Goal: Task Accomplishment & Management: Complete application form

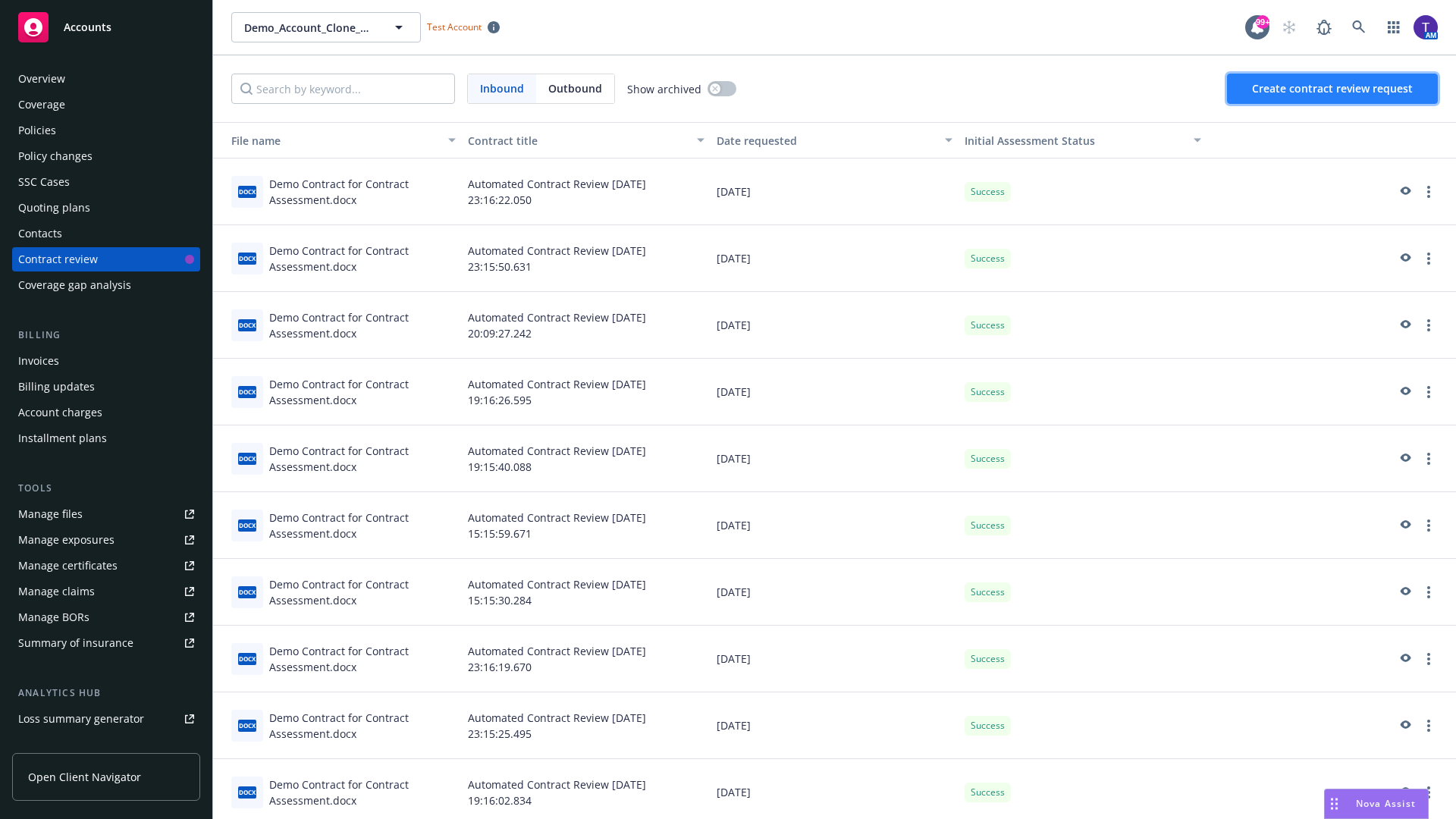
click at [1333, 89] on span "Create contract review request" at bounding box center [1332, 88] width 160 height 15
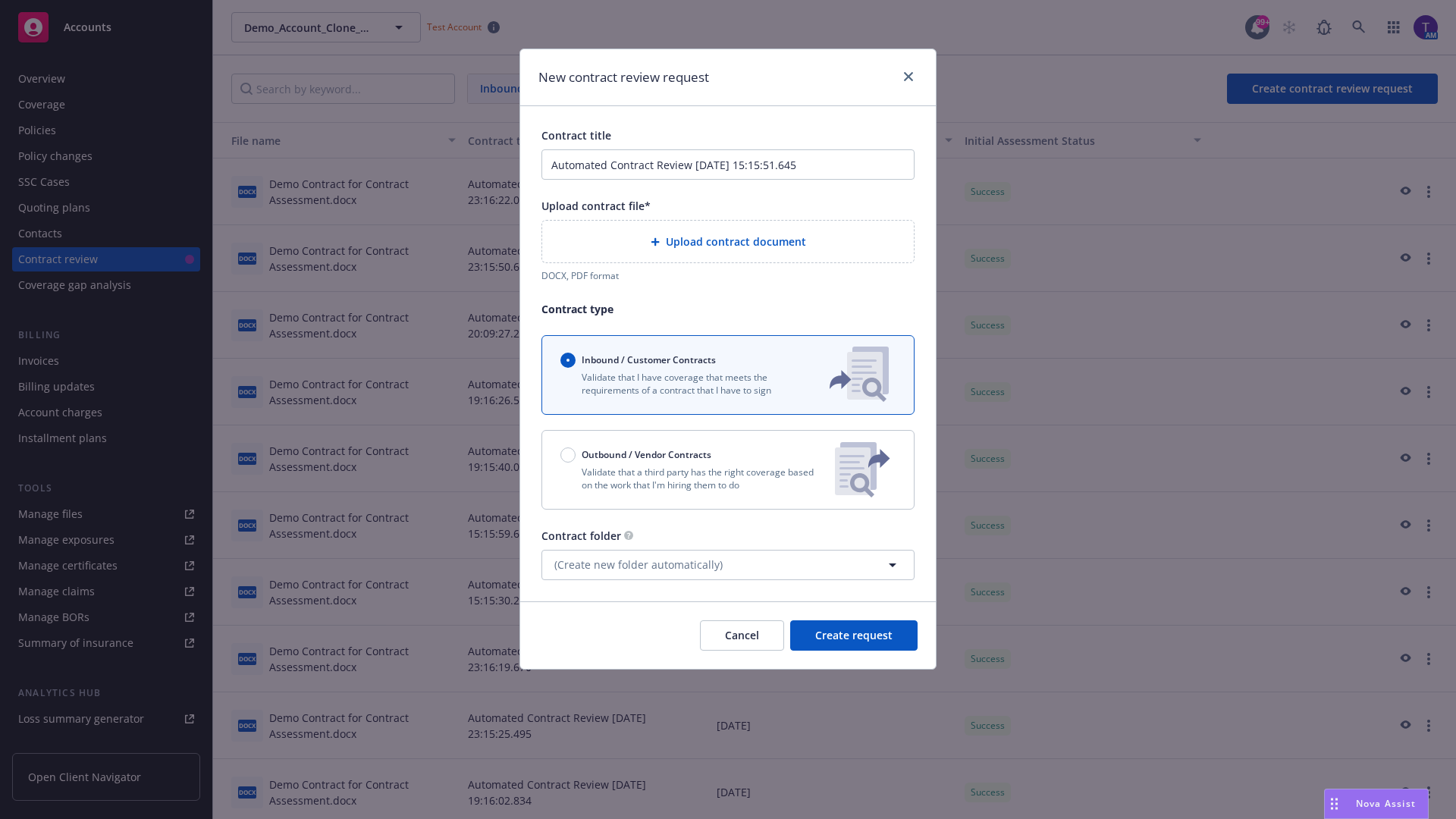
type input "Automated Contract Review 08-12-2025 15:15:51.645"
click at [728, 469] on p "Validate that a third party has the right coverage based on the work that I'm h…" at bounding box center [692, 479] width 263 height 26
radio input "false"
radio input "true"
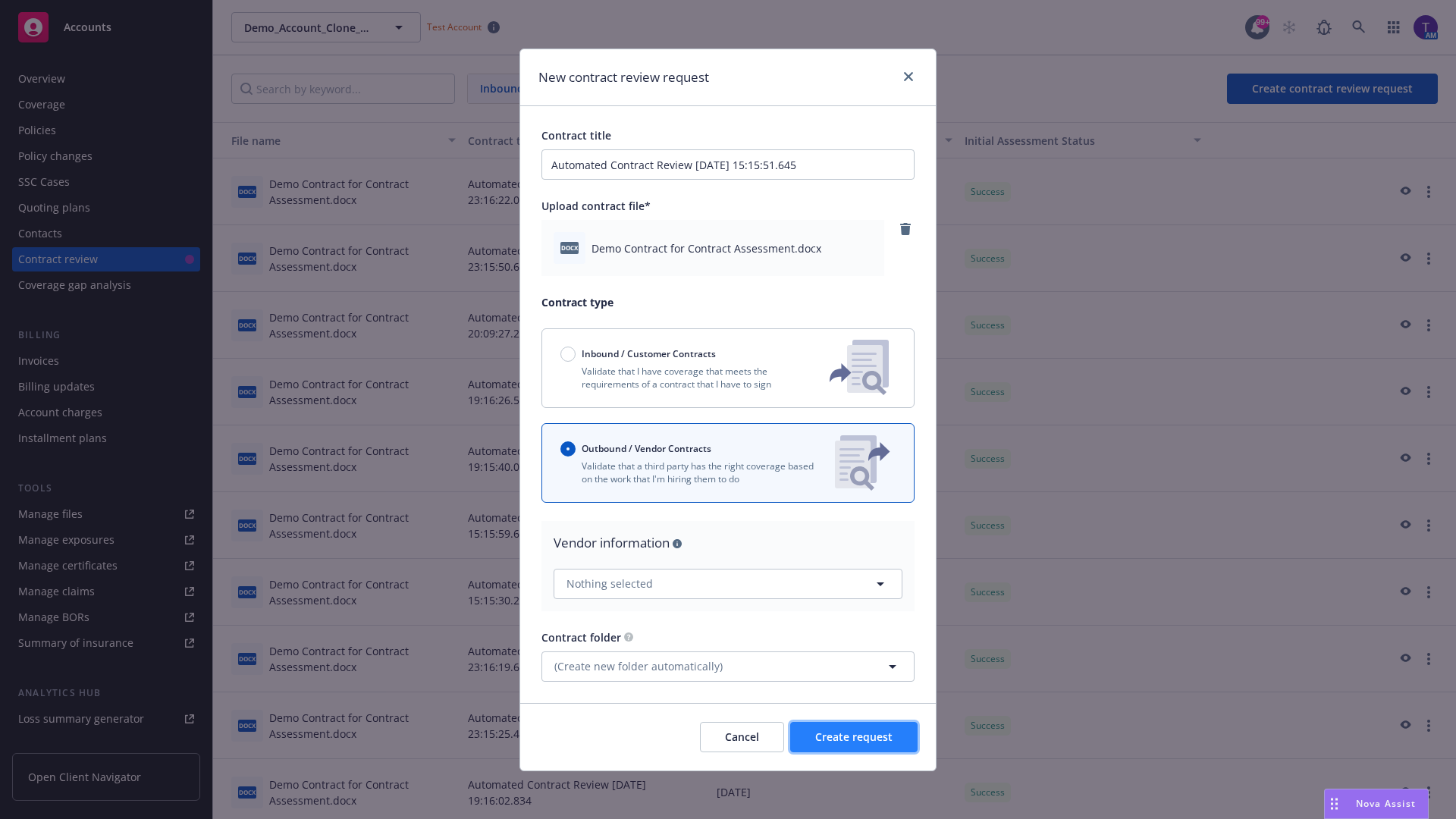
click at [854, 737] on span "Create request" at bounding box center [853, 737] width 78 height 15
